Goal: Check status

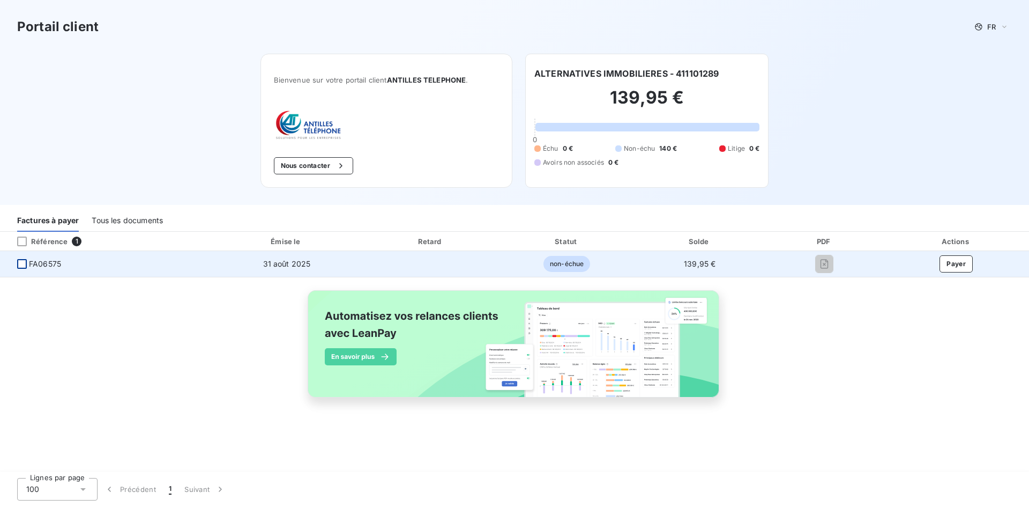
click at [23, 265] on div at bounding box center [22, 264] width 10 height 10
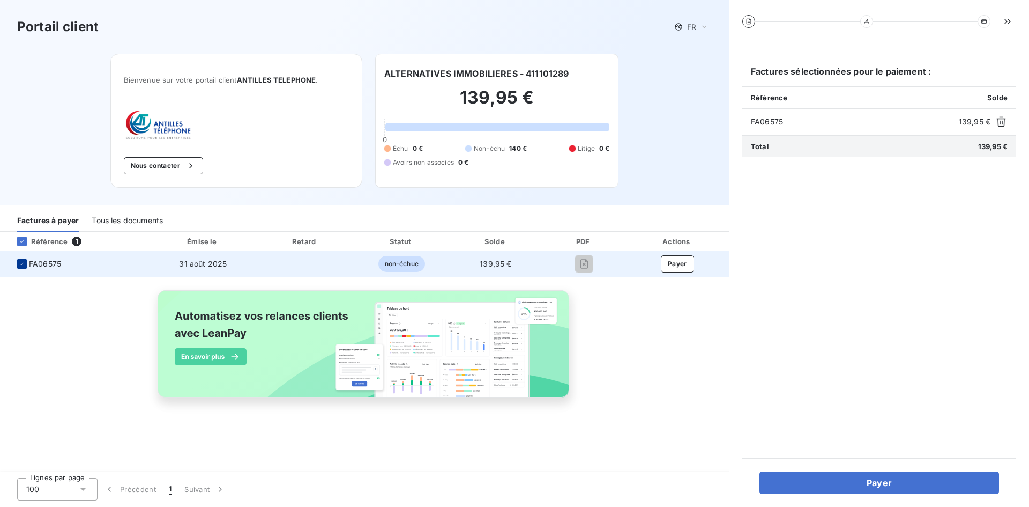
click at [24, 266] on icon at bounding box center [22, 264] width 6 height 6
